Goal: Use online tool/utility

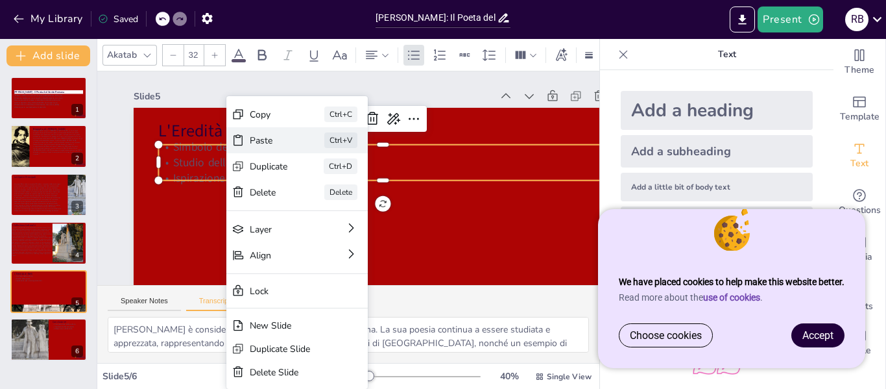
click at [259, 141] on div "Paste" at bounding box center [269, 140] width 38 height 12
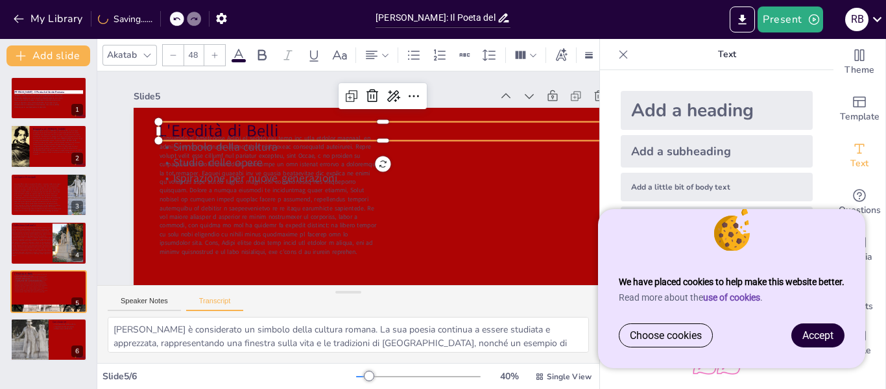
click at [267, 128] on p "L'Eredità di Belli" at bounding box center [382, 130] width 448 height 23
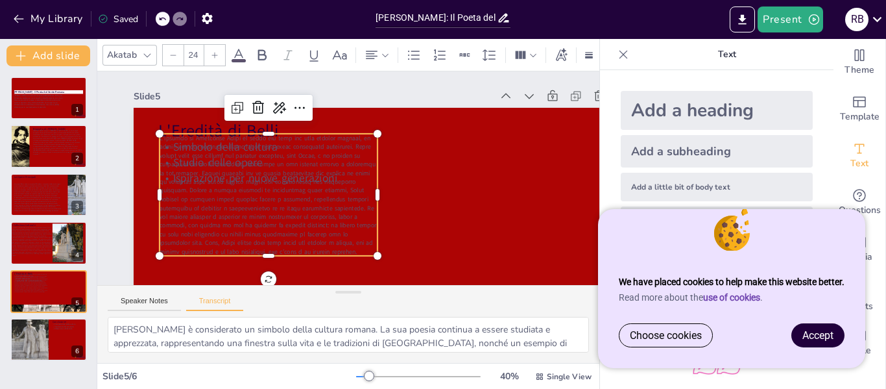
click at [270, 155] on span at bounding box center [268, 195] width 217 height 122
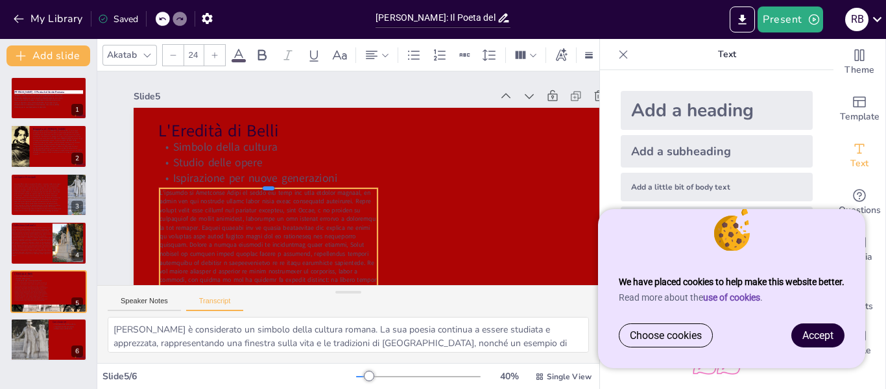
drag, startPoint x: 267, startPoint y: 132, endPoint x: 282, endPoint y: 190, distance: 59.6
click at [282, 188] on div at bounding box center [269, 183] width 218 height 10
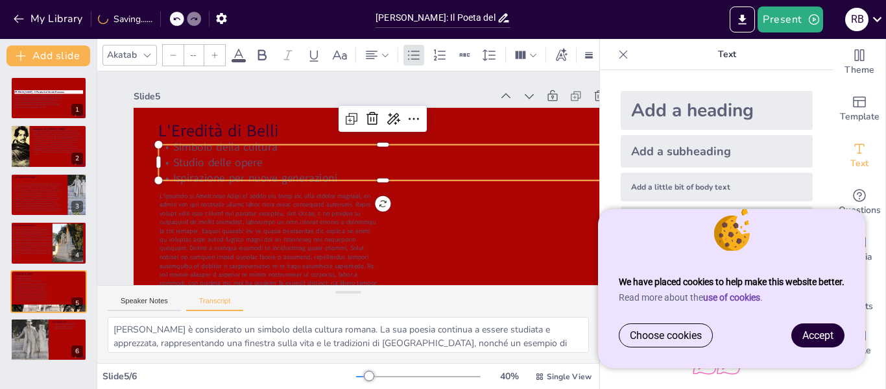
type input "32"
click at [223, 168] on p "Studio delle opere" at bounding box center [382, 162] width 448 height 16
click at [370, 121] on icon at bounding box center [373, 119] width 16 height 16
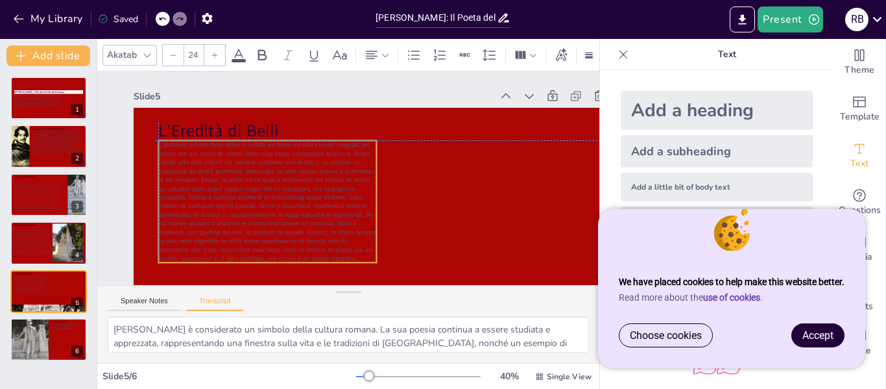
drag, startPoint x: 282, startPoint y: 220, endPoint x: 278, endPoint y: 168, distance: 52.1
click at [278, 168] on span at bounding box center [266, 201] width 217 height 122
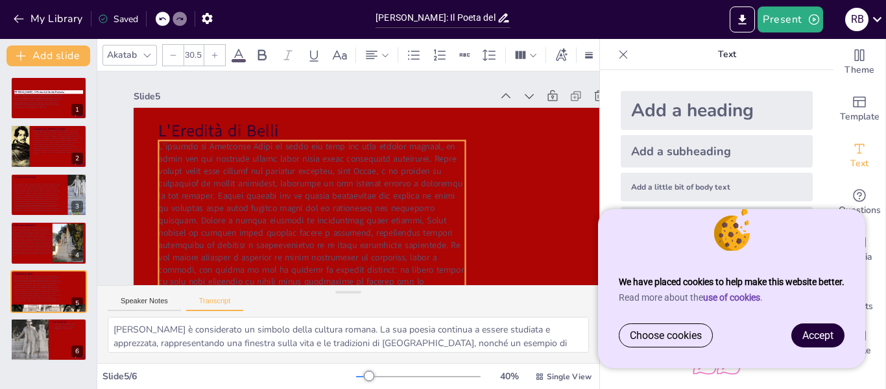
type input "30.3"
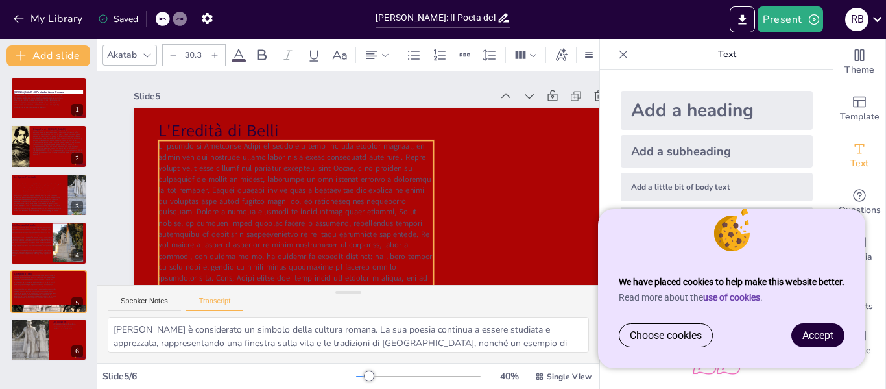
drag, startPoint x: 375, startPoint y: 264, endPoint x: 432, endPoint y: 210, distance: 78.5
click at [432, 210] on div "L'Eredità di Belli" at bounding box center [383, 248] width 498 height 280
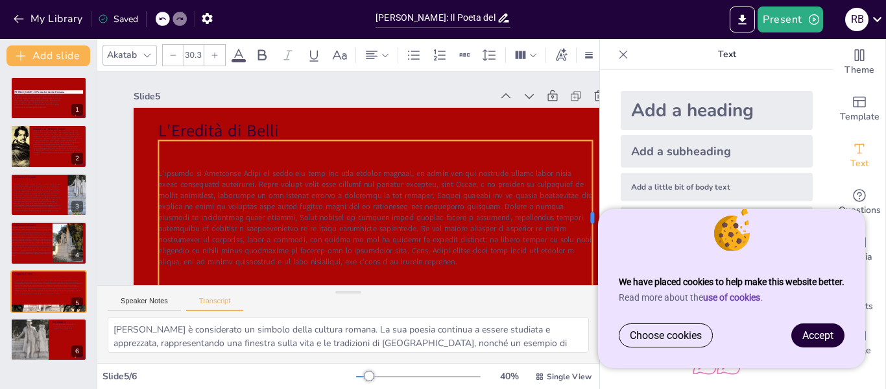
drag, startPoint x: 435, startPoint y: 217, endPoint x: 593, endPoint y: 209, distance: 159.1
click at [593, 209] on div "Document fonts Akatab Recently used Mulish Popular fonts Lato Montserrat Open S…" at bounding box center [443, 214] width 886 height 350
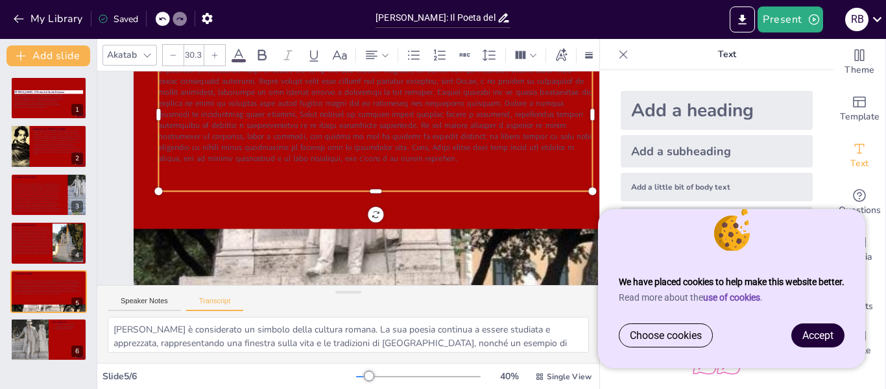
scroll to position [113, 0]
click at [30, 248] on span at bounding box center [32, 241] width 42 height 30
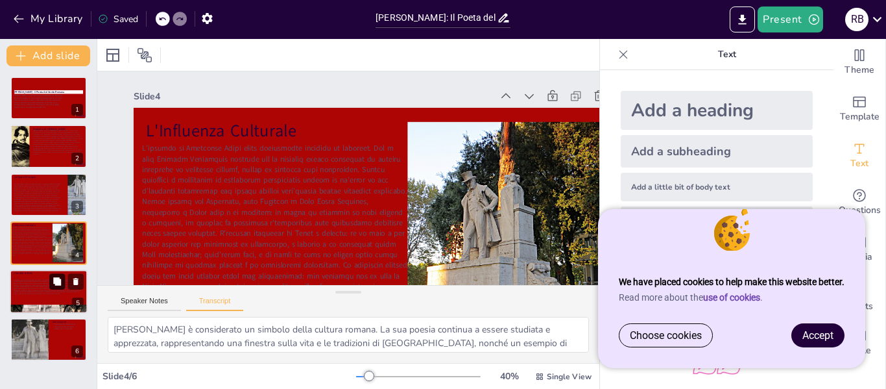
click at [51, 278] on button at bounding box center [57, 281] width 16 height 16
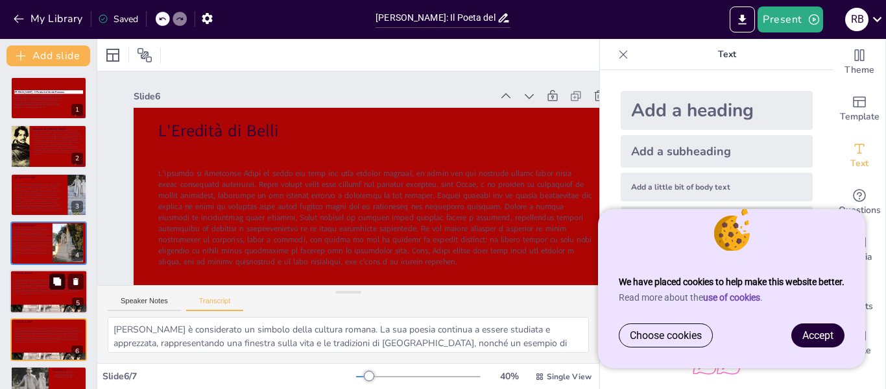
scroll to position [69, 0]
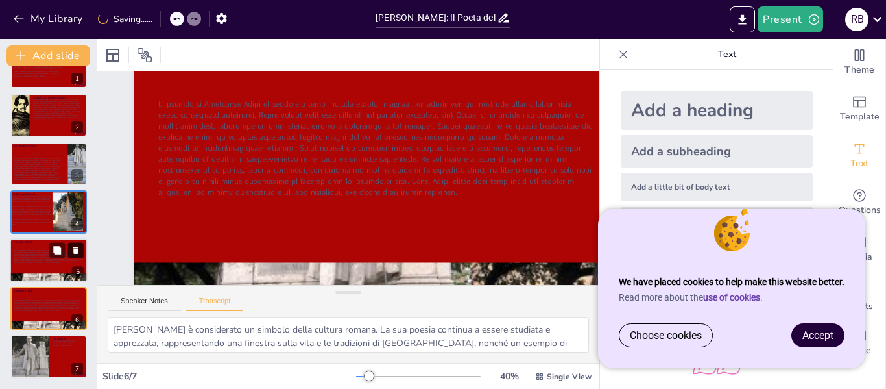
click at [69, 252] on button at bounding box center [76, 250] width 16 height 16
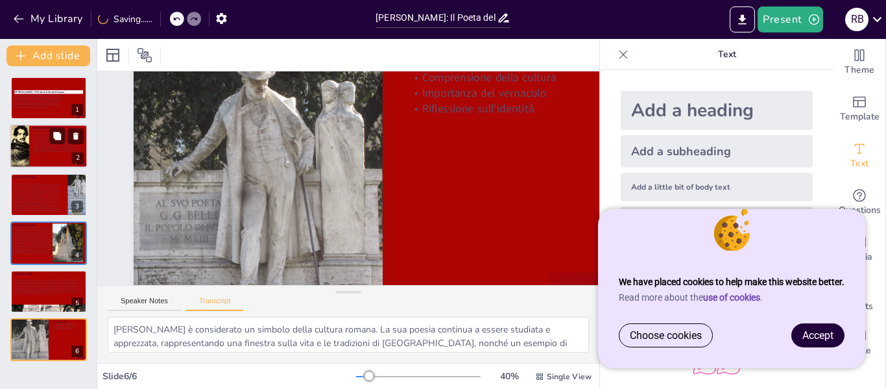
click at [16, 136] on div at bounding box center [20, 147] width 36 height 44
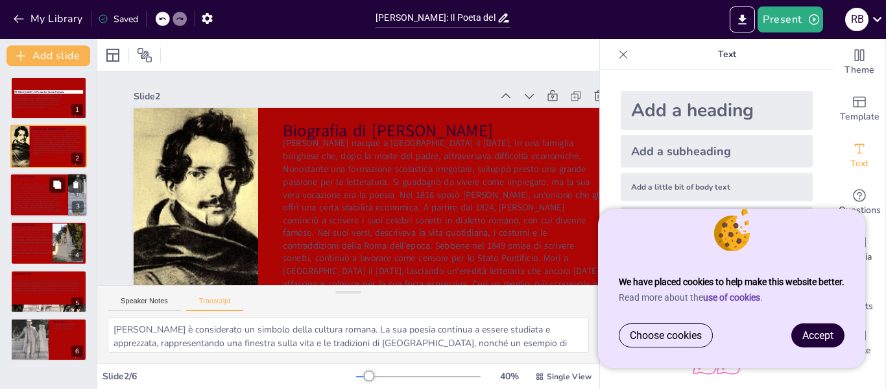
click at [24, 200] on span at bounding box center [38, 197] width 48 height 29
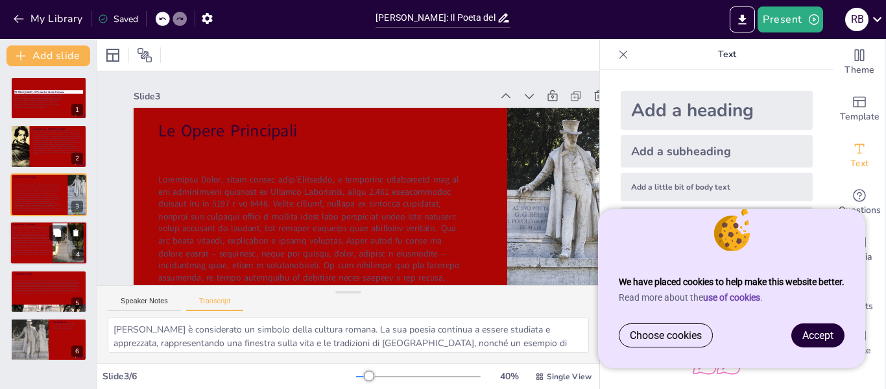
click at [25, 228] on span at bounding box center [32, 241] width 42 height 30
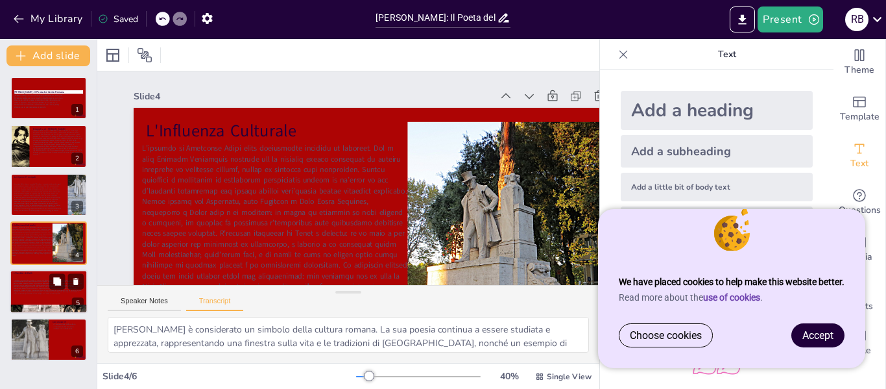
click at [38, 298] on div at bounding box center [48, 286] width 68 height 24
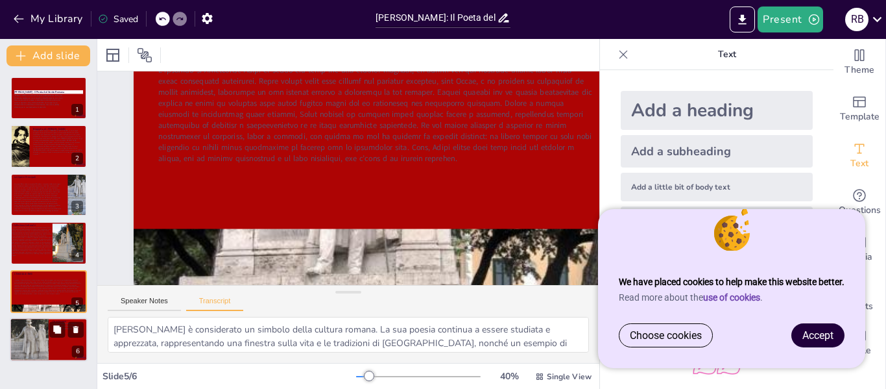
click at [10, 339] on div "Conclusione Comprensione della cultura Importanza del vernacolo Riflessione sul…" at bounding box center [49, 339] width 78 height 44
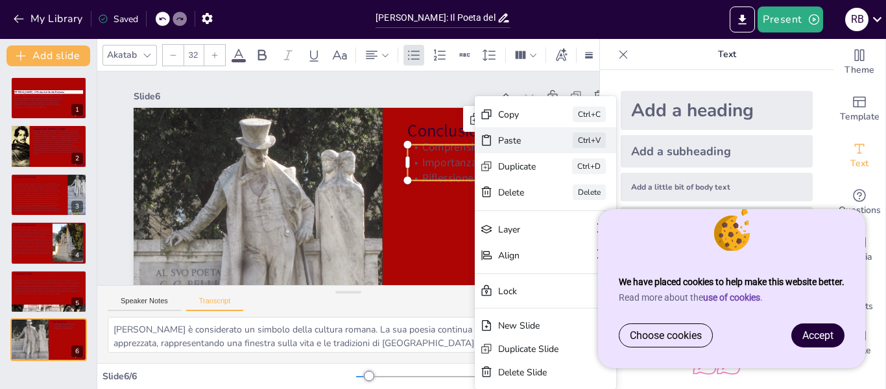
click at [498, 146] on div "Paste" at bounding box center [517, 140] width 38 height 12
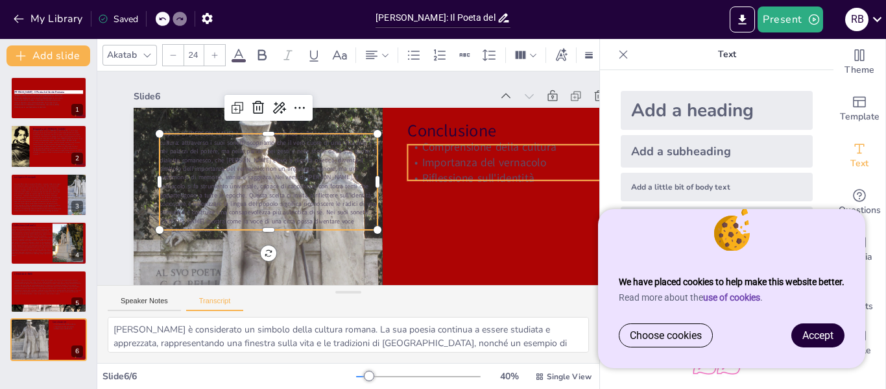
type input "32"
click at [486, 160] on p "Importanza del vernacolo" at bounding box center [506, 162] width 199 height 16
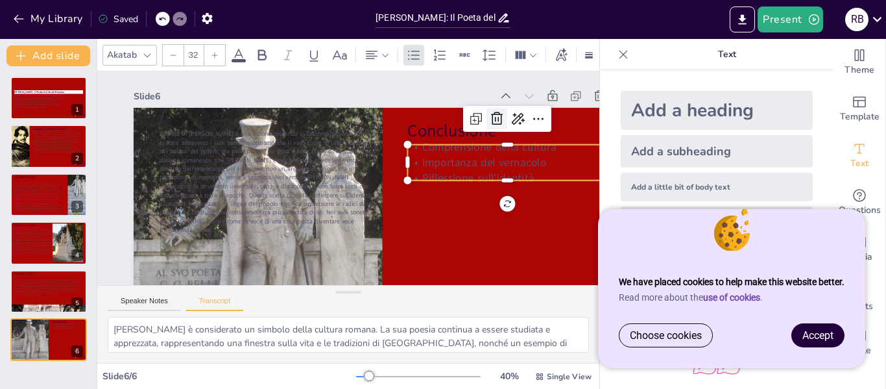
click at [501, 124] on icon at bounding box center [497, 118] width 12 height 13
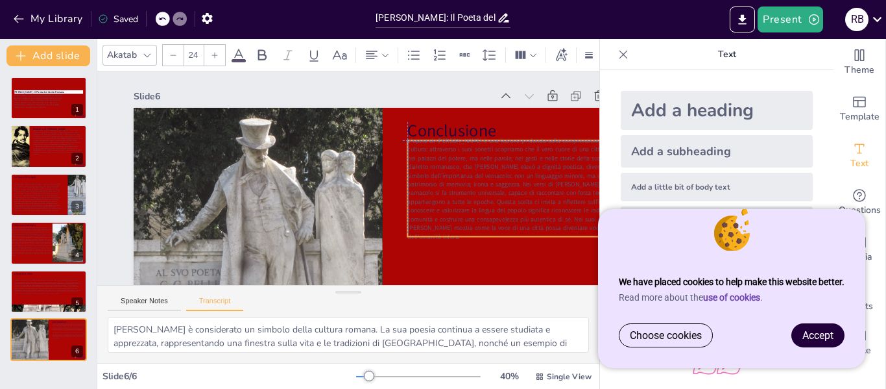
drag, startPoint x: 309, startPoint y: 220, endPoint x: 552, endPoint y: 223, distance: 243.2
click at [552, 223] on span "L’opera di [PERSON_NAME] è una lezione profonda sulla comprensione della cultur…" at bounding box center [515, 188] width 217 height 104
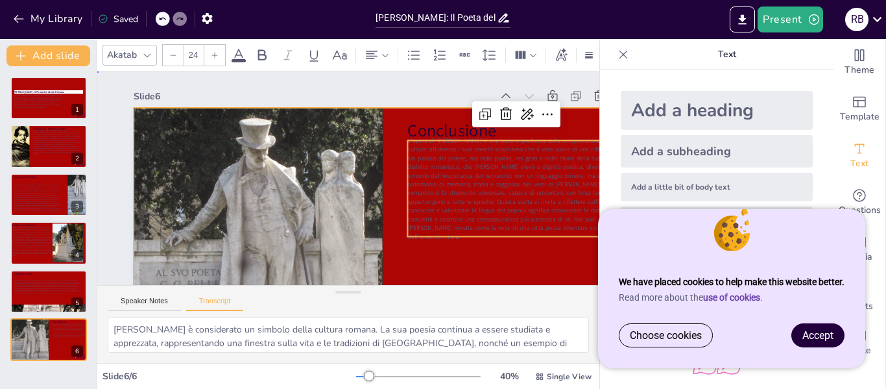
click at [433, 273] on div at bounding box center [383, 248] width 498 height 280
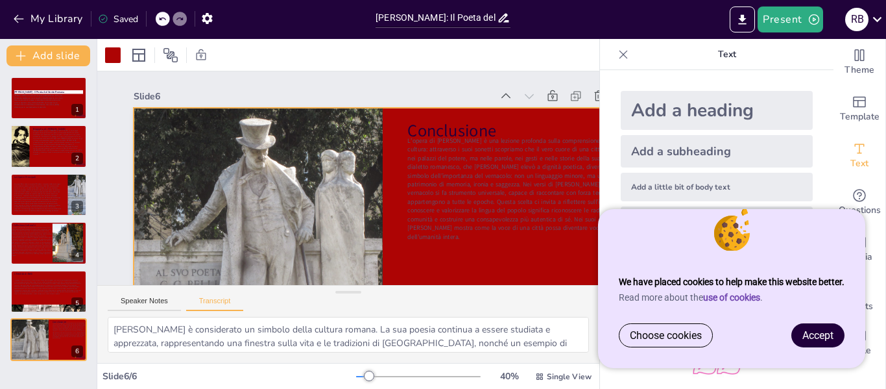
scroll to position [0, 88]
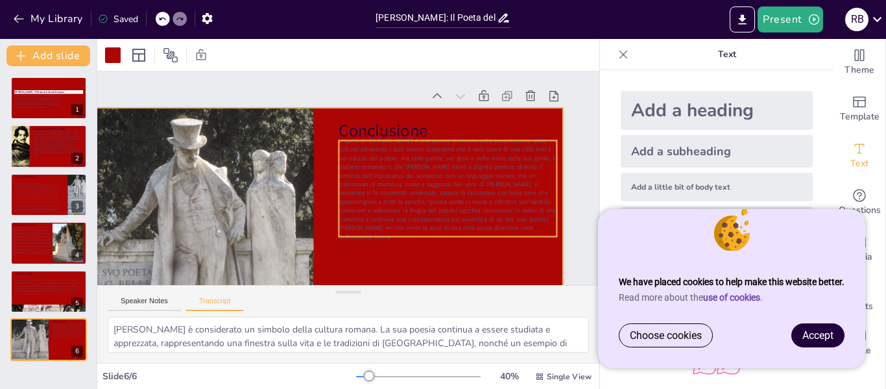
click at [414, 224] on span "L’opera di [PERSON_NAME] è una lezione profonda sulla comprensione della cultur…" at bounding box center [447, 188] width 217 height 104
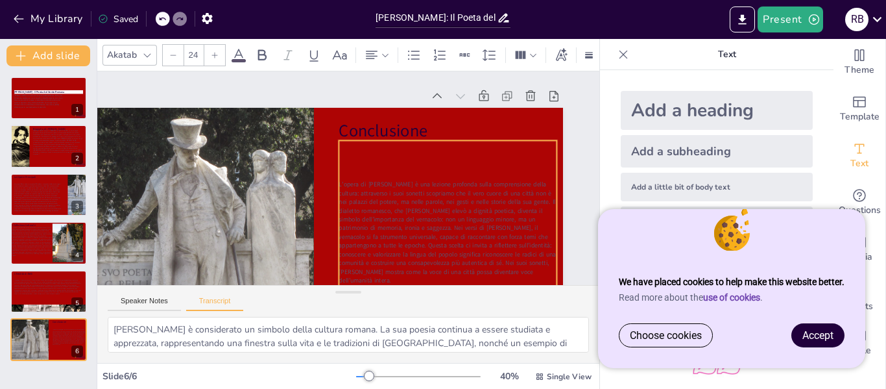
drag, startPoint x: 436, startPoint y: 237, endPoint x: 438, endPoint y: 324, distance: 87.6
click at [438, 324] on div "Slide 1 [PERSON_NAME]: Il Poeta del Gente [PERSON_NAME] è uno dei grandi poeti …" at bounding box center [348, 216] width 502 height 291
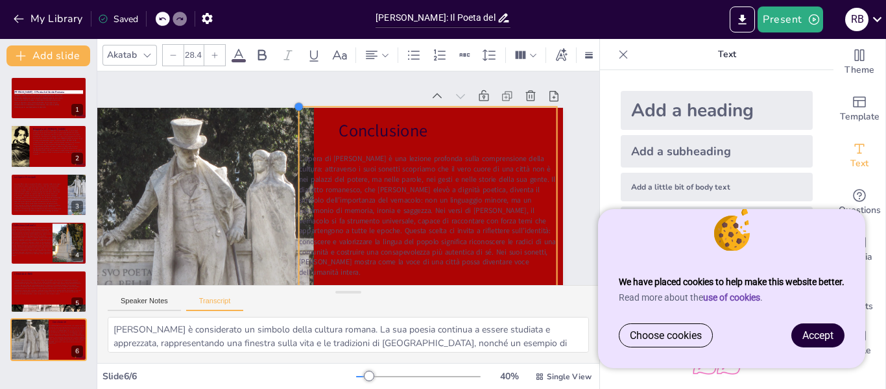
drag, startPoint x: 315, startPoint y: 137, endPoint x: 277, endPoint y: 104, distance: 51.0
click at [294, 104] on div at bounding box center [299, 106] width 10 height 10
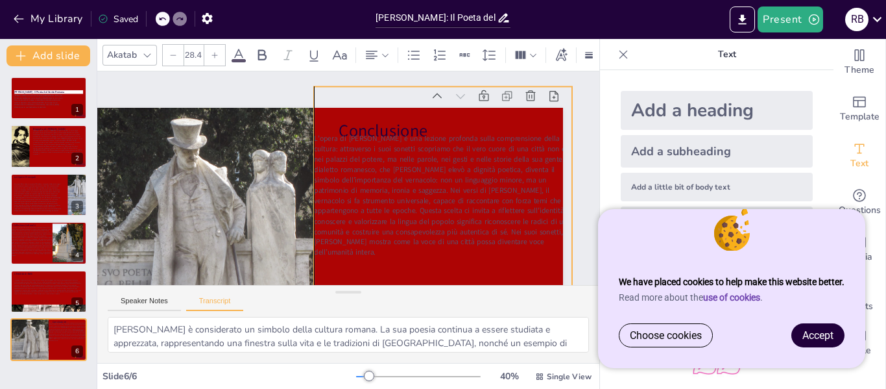
drag, startPoint x: 352, startPoint y: 161, endPoint x: 372, endPoint y: 141, distance: 28.4
click at [372, 141] on span "L’opera di [PERSON_NAME] è una lezione profonda sulla comprensione della cultur…" at bounding box center [442, 195] width 257 height 124
click at [208, 48] on div at bounding box center [214, 55] width 21 height 21
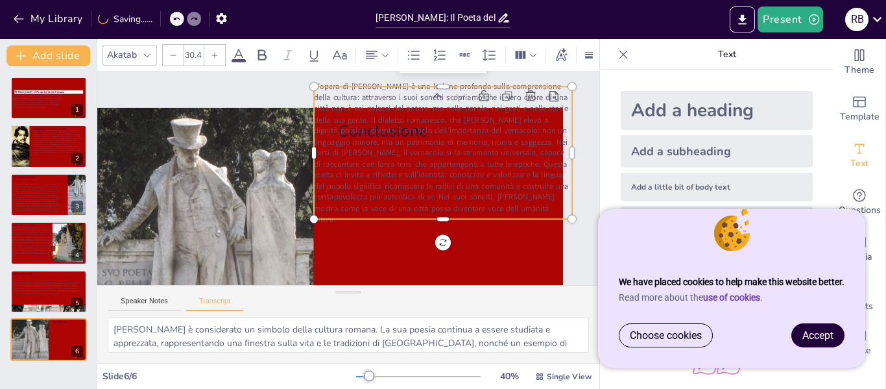
click at [208, 48] on div at bounding box center [214, 55] width 21 height 21
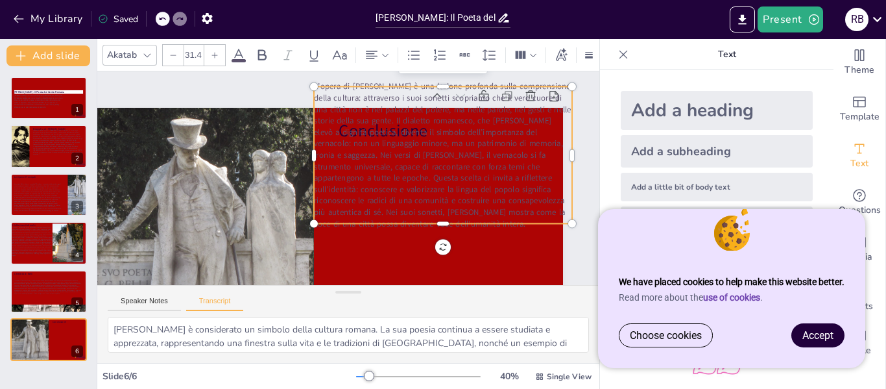
click at [208, 48] on div at bounding box center [214, 55] width 21 height 21
type input "32.4"
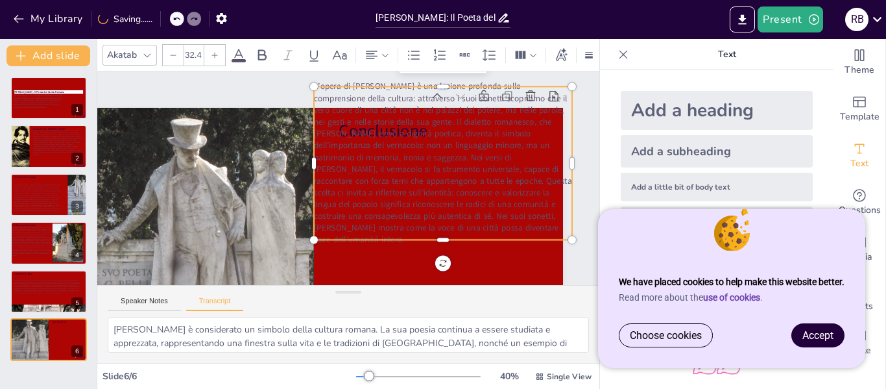
click at [387, 104] on span "L’opera di [PERSON_NAME] è una lezione profonda sulla comprensione della cultur…" at bounding box center [443, 162] width 258 height 164
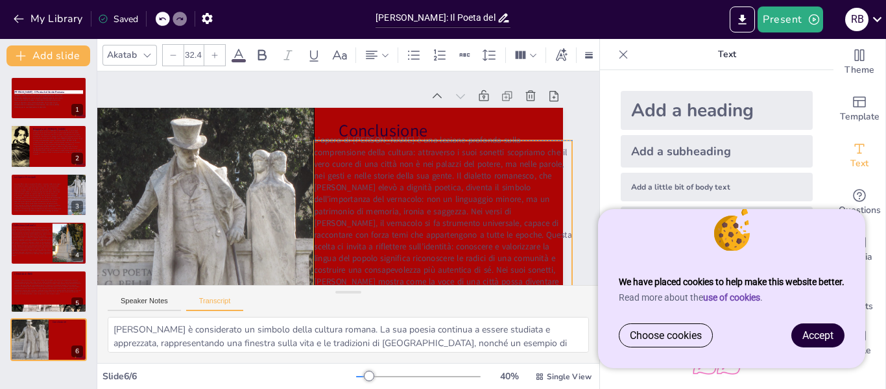
drag, startPoint x: 387, startPoint y: 88, endPoint x: 388, endPoint y: 141, distance: 53.2
click at [388, 141] on span "L’opera di [PERSON_NAME] è una lezione profonda sulla comprensione della cultur…" at bounding box center [443, 216] width 258 height 164
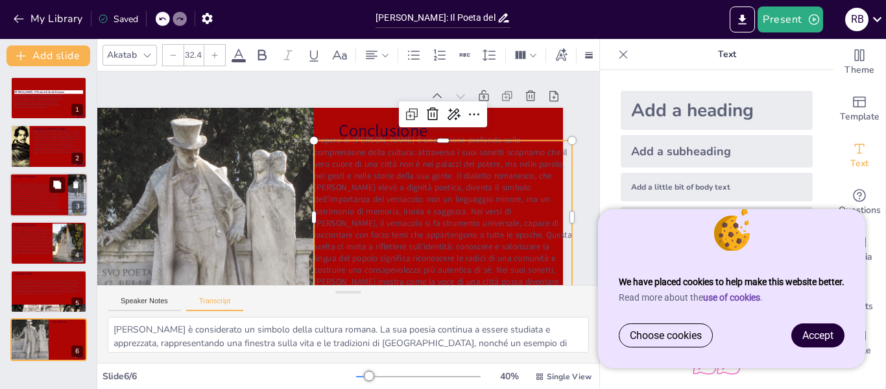
click at [24, 185] on span at bounding box center [38, 197] width 48 height 29
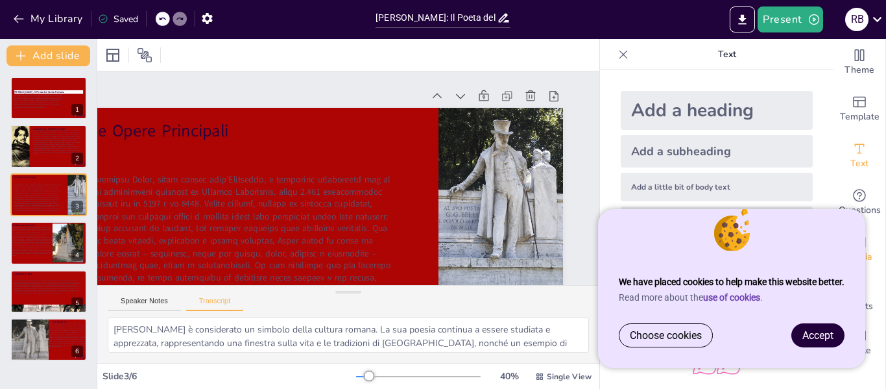
click at [847, 262] on span "Media" at bounding box center [859, 257] width 25 height 14
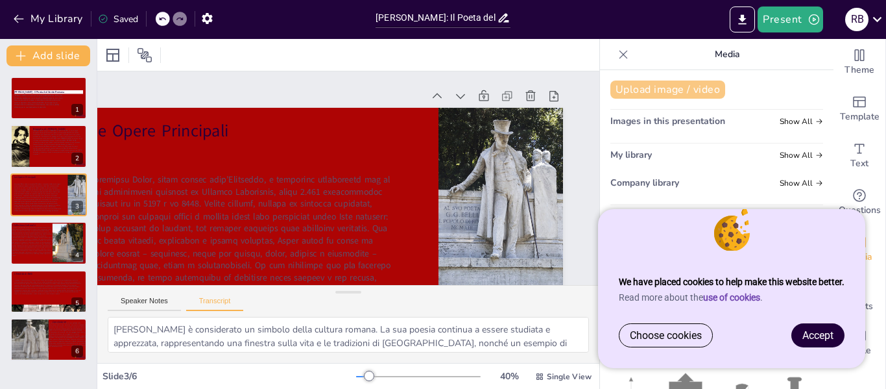
click at [675, 83] on button "Upload image / video" at bounding box center [667, 89] width 115 height 18
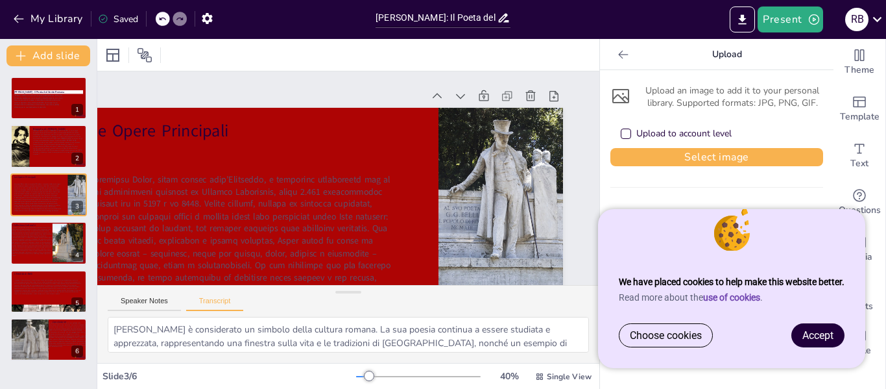
click at [619, 122] on div "Upload to account level" at bounding box center [716, 133] width 213 height 29
click at [619, 152] on button "Select image" at bounding box center [716, 157] width 213 height 18
click at [105, 18] on icon at bounding box center [103, 19] width 10 height 10
drag, startPoint x: 105, startPoint y: 18, endPoint x: 115, endPoint y: 7, distance: 15.1
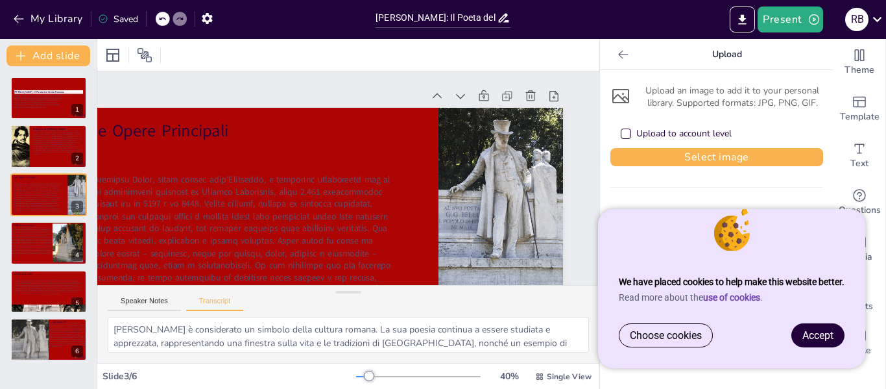
click at [115, 7] on div "Saved" at bounding box center [114, 17] width 47 height 23
click at [857, 18] on div "R B" at bounding box center [856, 19] width 23 height 23
